Goal: Transaction & Acquisition: Purchase product/service

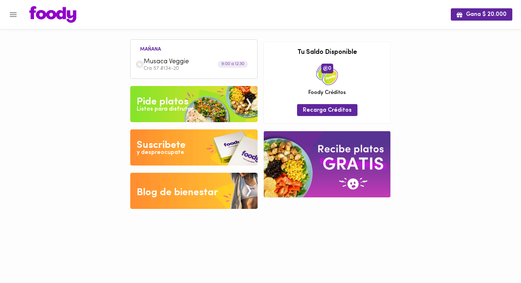
click at [228, 70] on p "Cra 57 #134-20" at bounding box center [198, 68] width 109 height 5
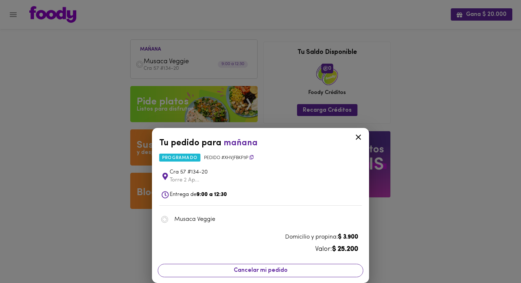
click at [285, 273] on span "Cancelar mi pedido" at bounding box center [261, 271] width 196 height 7
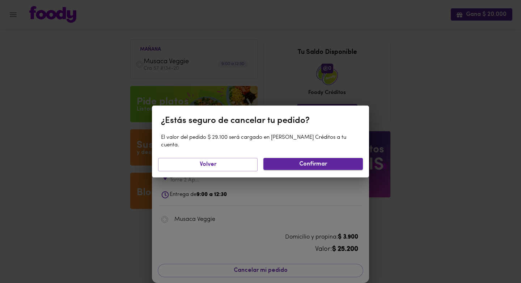
click at [328, 161] on span "Confirmar" at bounding box center [313, 164] width 88 height 7
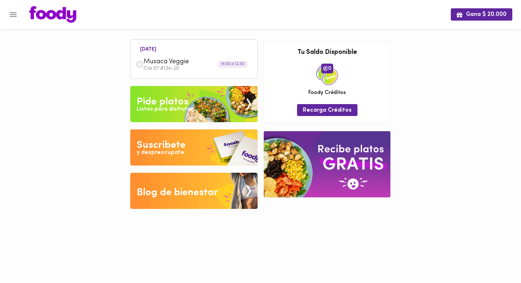
click at [240, 60] on div "Musaca Veggie Cra 57 #134-20" at bounding box center [198, 64] width 109 height 13
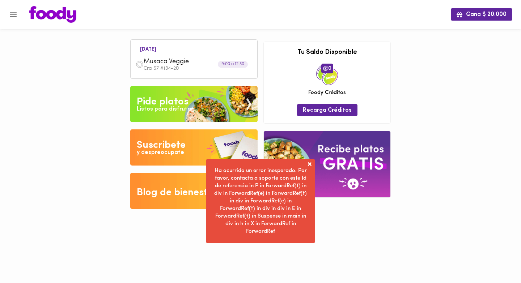
click at [313, 166] on span at bounding box center [309, 164] width 7 height 7
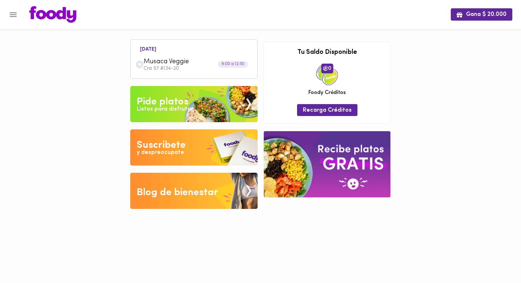
click at [232, 65] on div "9:00 a 12:30" at bounding box center [233, 64] width 30 height 7
click at [168, 63] on span "Musaca Veggie" at bounding box center [185, 62] width 83 height 8
click at [180, 64] on span "Musaca Veggie" at bounding box center [185, 62] width 83 height 8
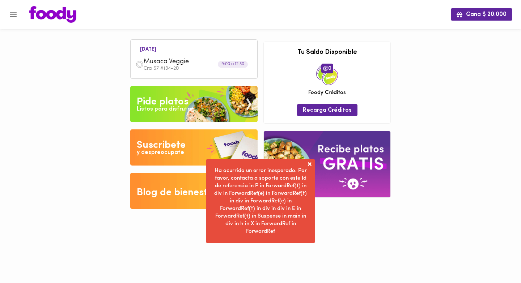
click at [14, 18] on icon "Menu" at bounding box center [13, 14] width 9 height 9
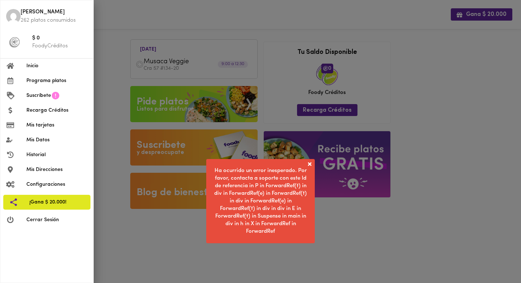
click at [50, 80] on span "Programa platos" at bounding box center [56, 81] width 61 height 8
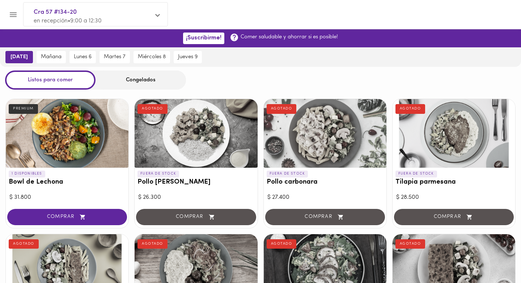
click at [11, 14] on icon "Menu" at bounding box center [13, 14] width 9 height 9
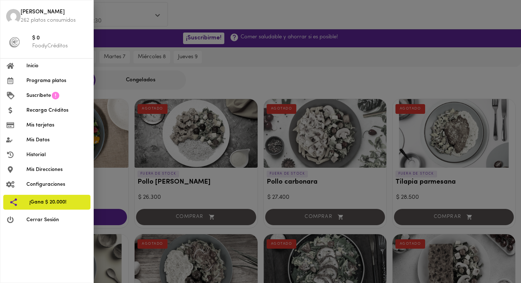
click at [29, 67] on span "Inicio" at bounding box center [56, 66] width 61 height 8
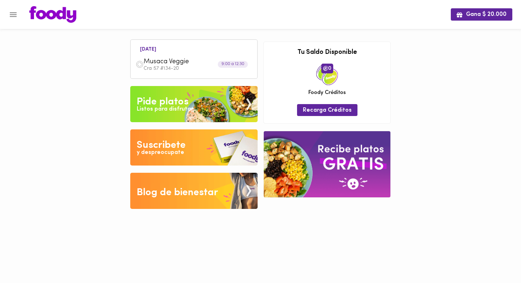
click at [165, 68] on p "Cra 57 #134-20" at bounding box center [198, 68] width 109 height 5
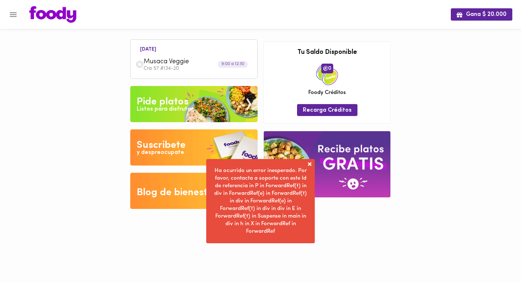
click at [12, 16] on icon "Menu" at bounding box center [13, 14] width 9 height 9
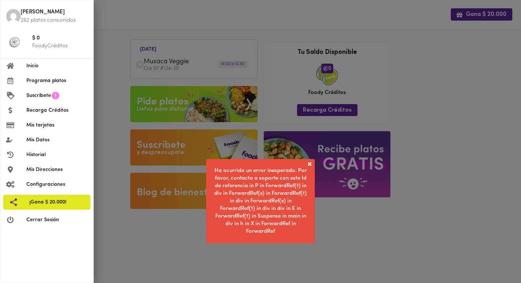
click at [44, 218] on span "Cerrar Sesión" at bounding box center [56, 220] width 61 height 8
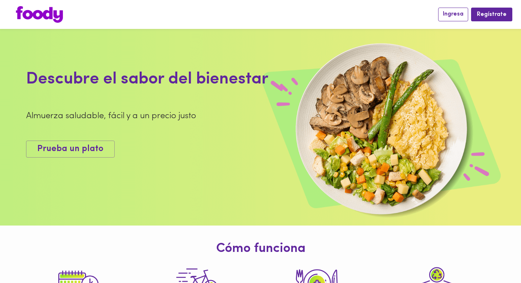
click at [447, 17] on span "Ingresa" at bounding box center [453, 14] width 21 height 7
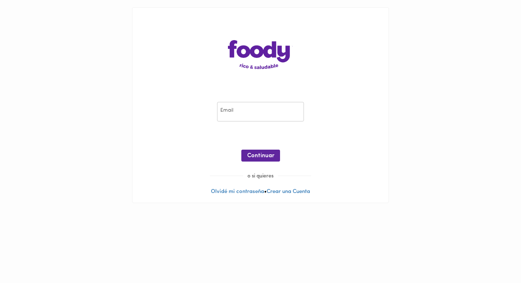
click at [277, 108] on input "email" at bounding box center [260, 112] width 87 height 20
type input "mariacamilaparradiaz@gmail.com"
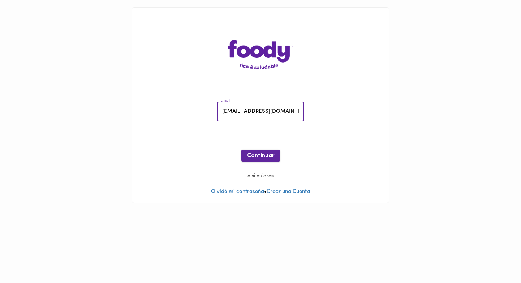
click at [262, 160] on button "Continuar" at bounding box center [260, 156] width 39 height 12
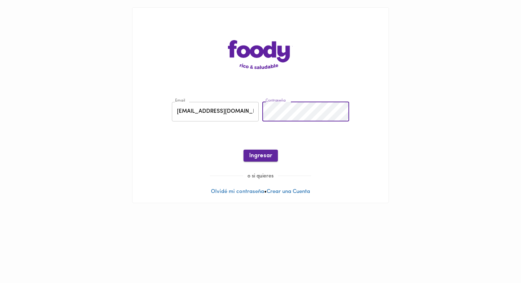
click at [268, 155] on span "Ingresar" at bounding box center [260, 156] width 23 height 7
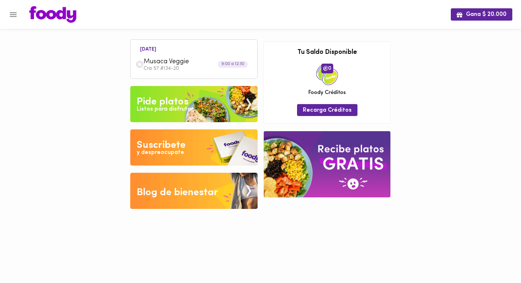
click at [215, 83] on div "hoy Musaca Veggie Cra 57 #134-20 9:00 a 12:30 Tu pago contraentrega por $- está…" at bounding box center [193, 120] width 133 height 184
click at [202, 72] on div "Musaca Veggie Cra 57 #134-20" at bounding box center [193, 64] width 119 height 21
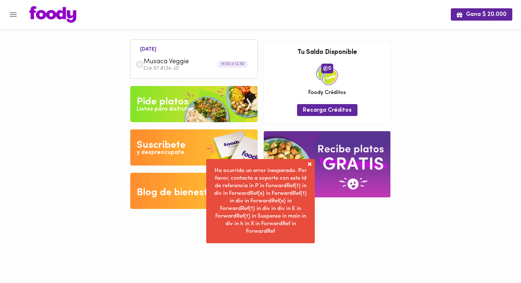
click at [310, 167] on span at bounding box center [309, 164] width 7 height 7
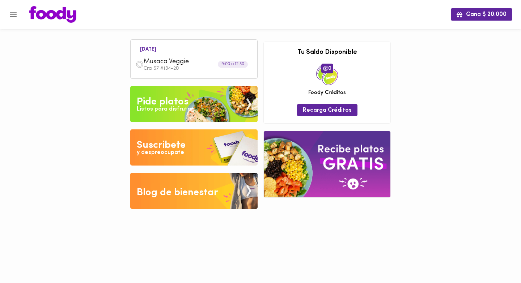
click at [17, 14] on icon "Menu" at bounding box center [13, 14] width 9 height 9
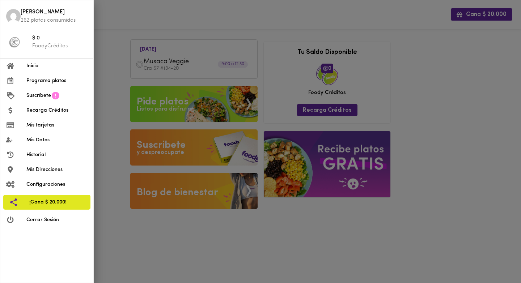
click at [51, 114] on span "Recarga Créditos" at bounding box center [56, 111] width 61 height 8
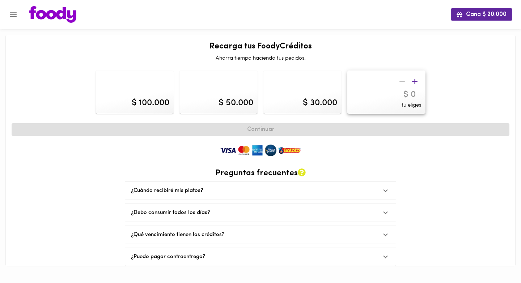
click at [18, 21] on button "Menu" at bounding box center [13, 15] width 18 height 18
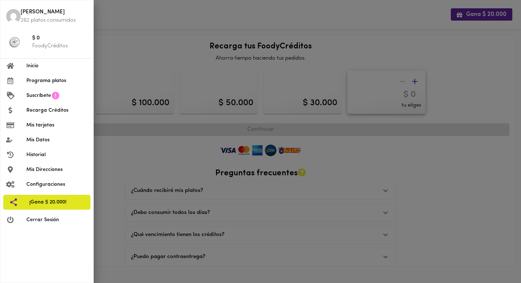
click at [38, 68] on span "Inicio" at bounding box center [56, 66] width 61 height 8
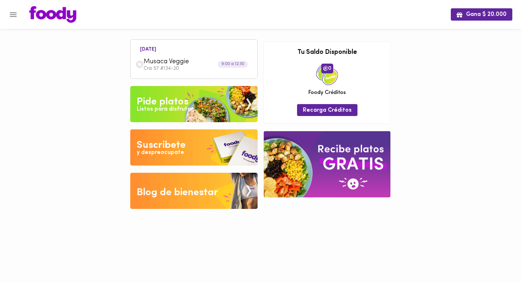
click at [10, 13] on icon "Menu" at bounding box center [13, 14] width 9 height 9
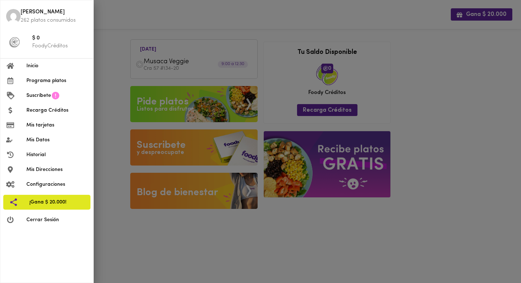
click at [45, 45] on p "FoodyCréditos" at bounding box center [59, 46] width 55 height 8
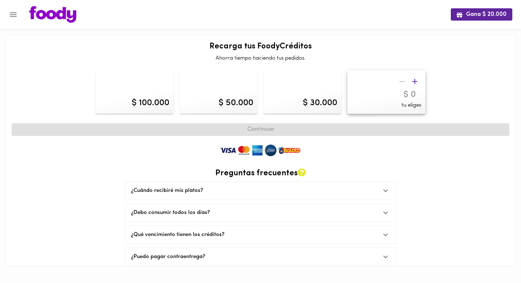
click at [9, 7] on button "Menu" at bounding box center [13, 15] width 18 height 18
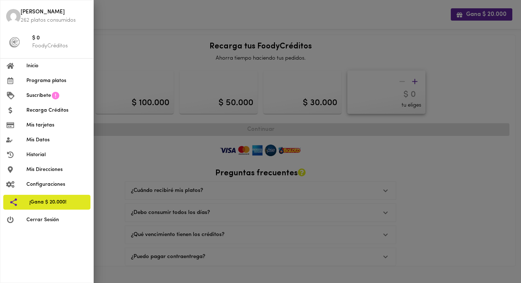
click at [43, 66] on span "Inicio" at bounding box center [56, 66] width 61 height 8
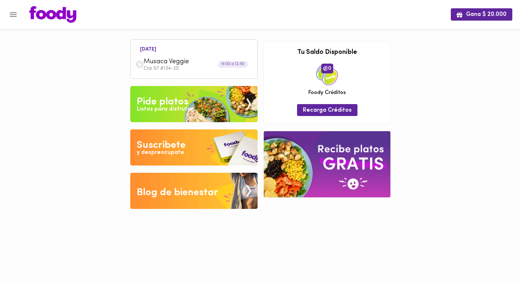
click at [163, 67] on p "Cra 57 #134-20" at bounding box center [198, 68] width 109 height 5
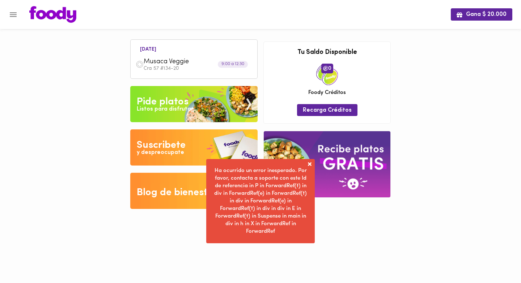
click at [312, 166] on span at bounding box center [309, 164] width 7 height 7
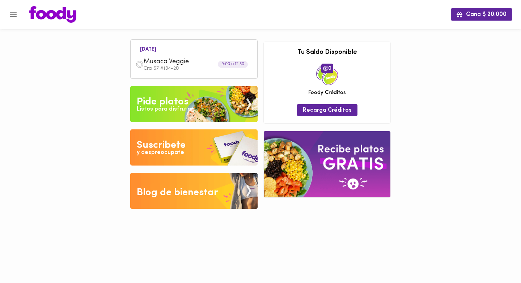
click at [6, 11] on div at bounding box center [3, 141] width 7 height 283
click at [14, 14] on icon "Menu" at bounding box center [13, 14] width 7 height 5
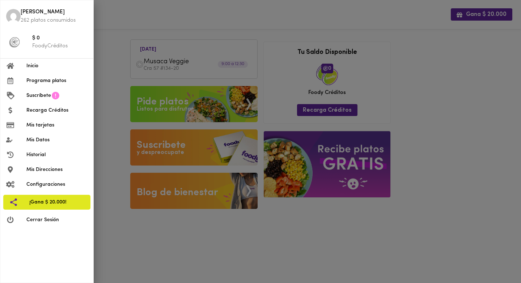
click at [156, 83] on div at bounding box center [260, 141] width 521 height 283
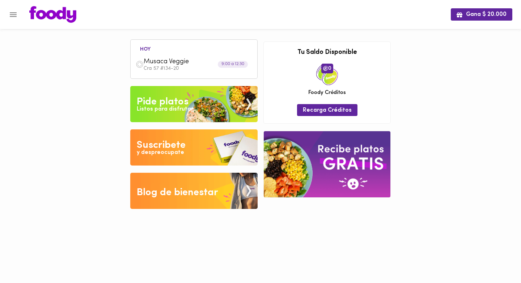
click at [184, 70] on p "Cra 57 #134-20" at bounding box center [198, 68] width 109 height 5
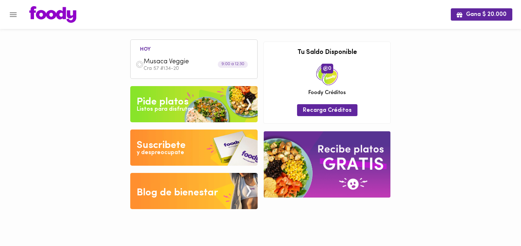
click at [220, 58] on span "Musaca Veggie" at bounding box center [185, 62] width 83 height 8
